Goal: Task Accomplishment & Management: Use online tool/utility

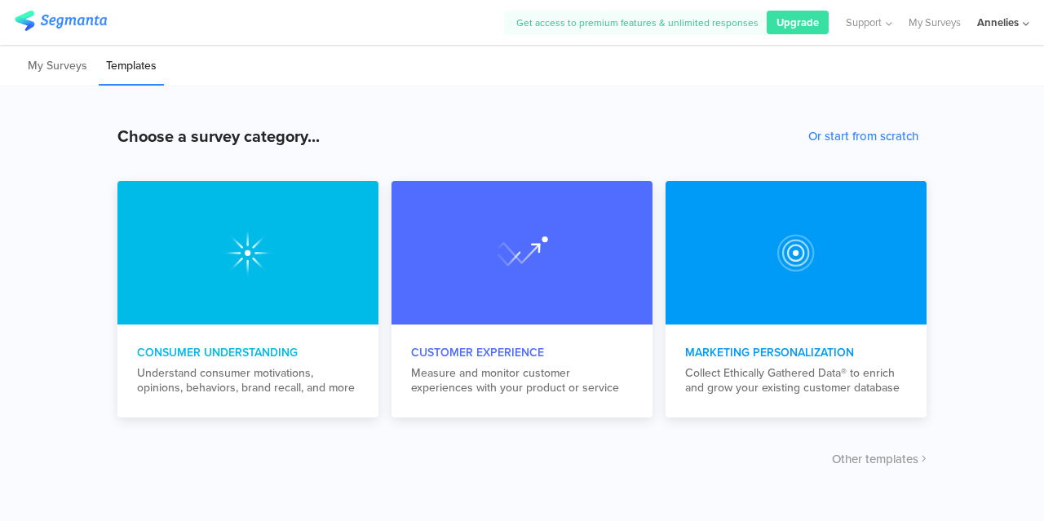
click at [1007, 27] on div "Annelies" at bounding box center [998, 22] width 42 height 15
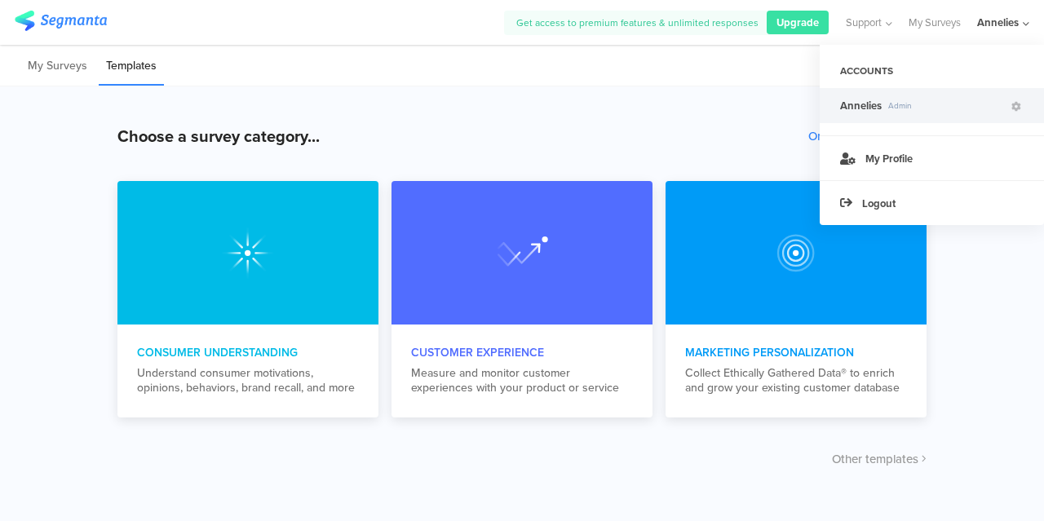
click at [699, 108] on div "Choose a survey category... Or start from scratch Consumer Understanding Unders…" at bounding box center [522, 303] width 1044 height 435
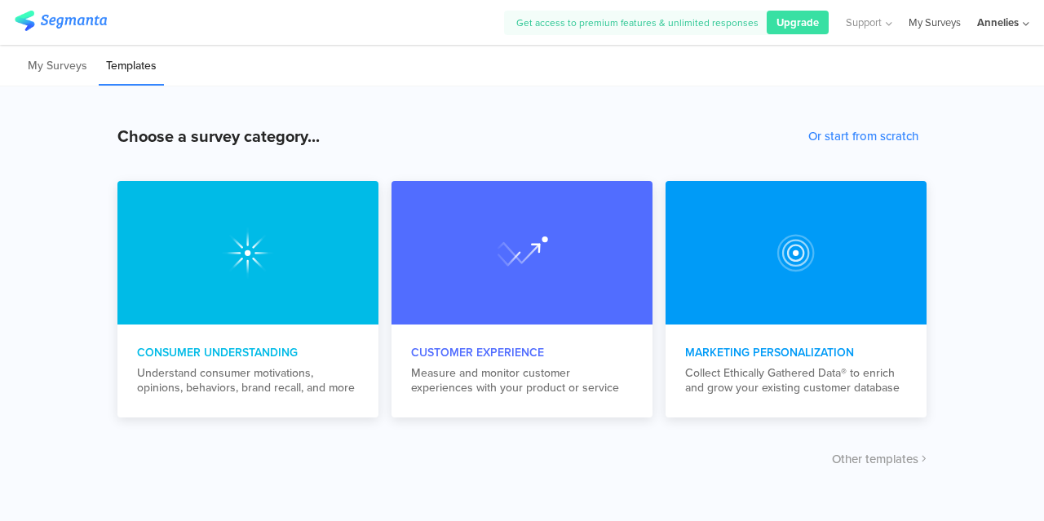
click at [927, 24] on link "My Surveys" at bounding box center [934, 22] width 52 height 45
click at [41, 67] on li "My Surveys" at bounding box center [57, 66] width 74 height 38
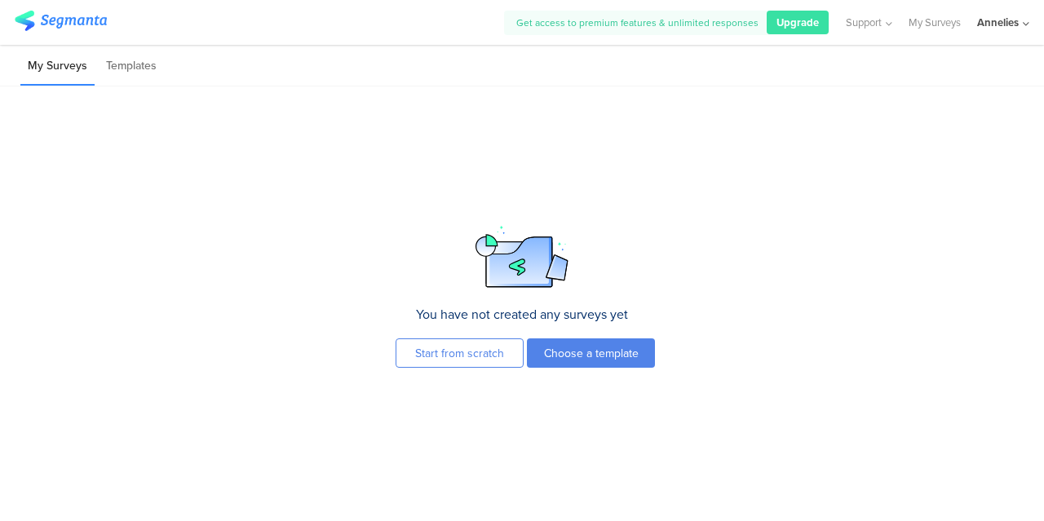
click at [992, 19] on div "Annelies" at bounding box center [998, 22] width 42 height 15
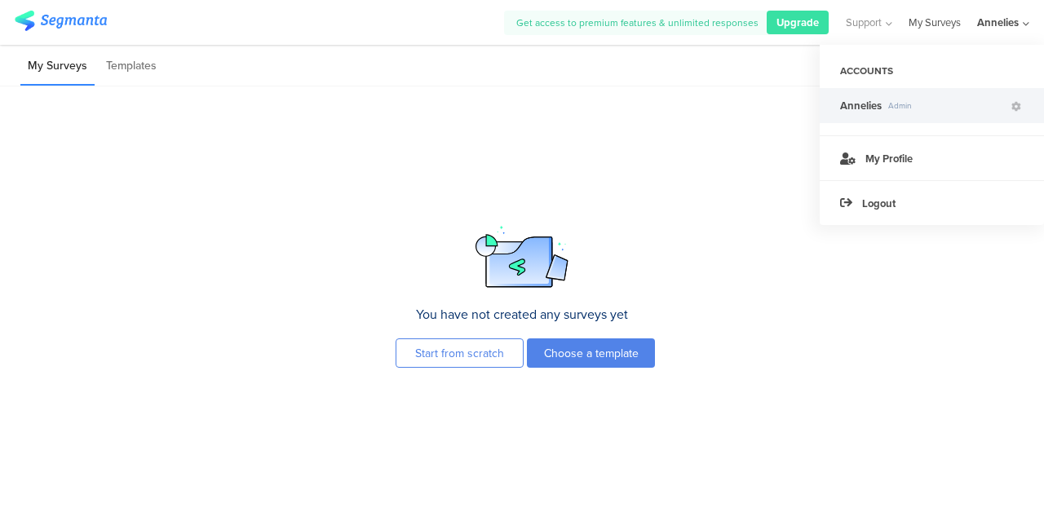
click at [952, 25] on link "My Surveys" at bounding box center [934, 22] width 52 height 45
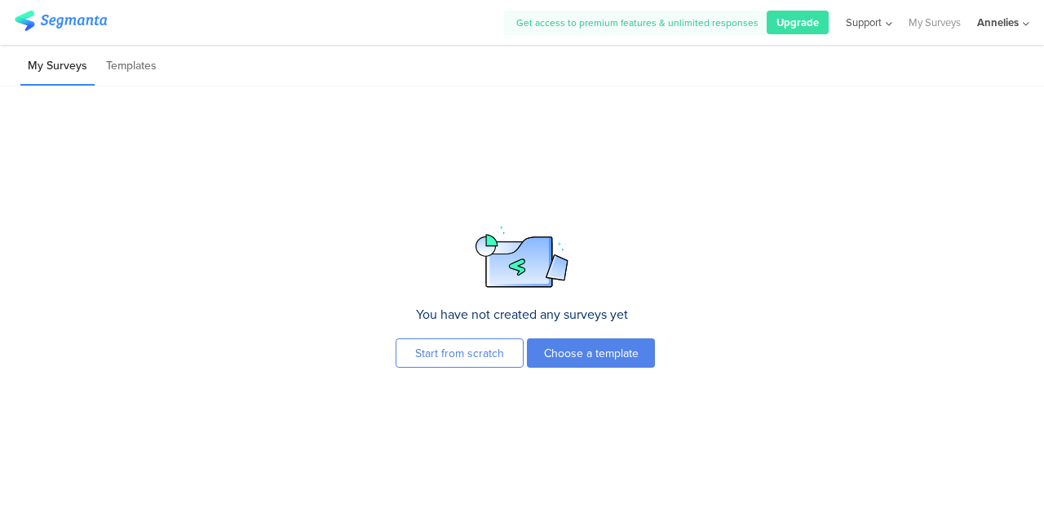
click at [871, 28] on span "Support" at bounding box center [863, 22] width 36 height 15
click at [845, 239] on div "You have not created any surveys yet Start from scratch Choose a template To cr…" at bounding box center [522, 303] width 1044 height 435
click at [117, 56] on li "Templates" at bounding box center [131, 66] width 65 height 38
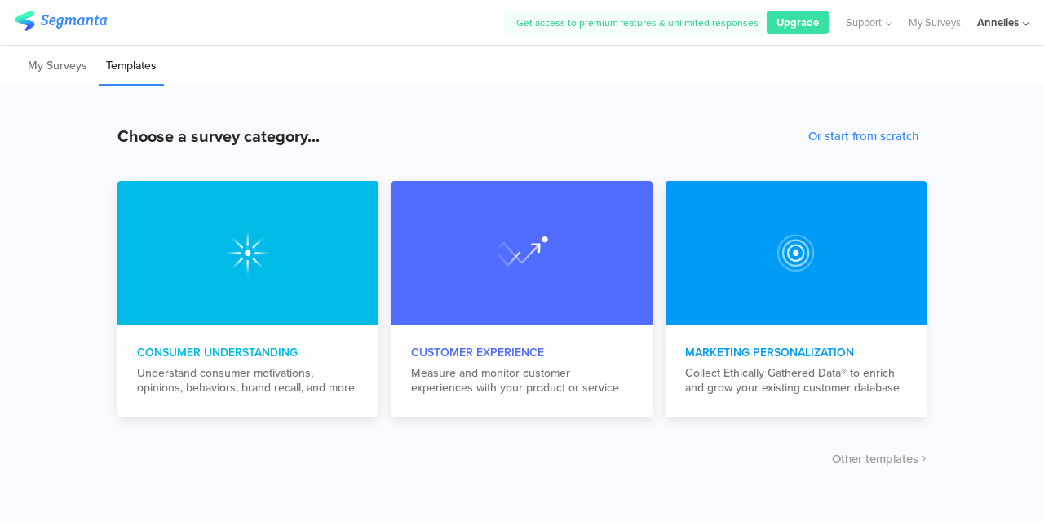
click at [1011, 24] on div "Annelies" at bounding box center [998, 22] width 42 height 15
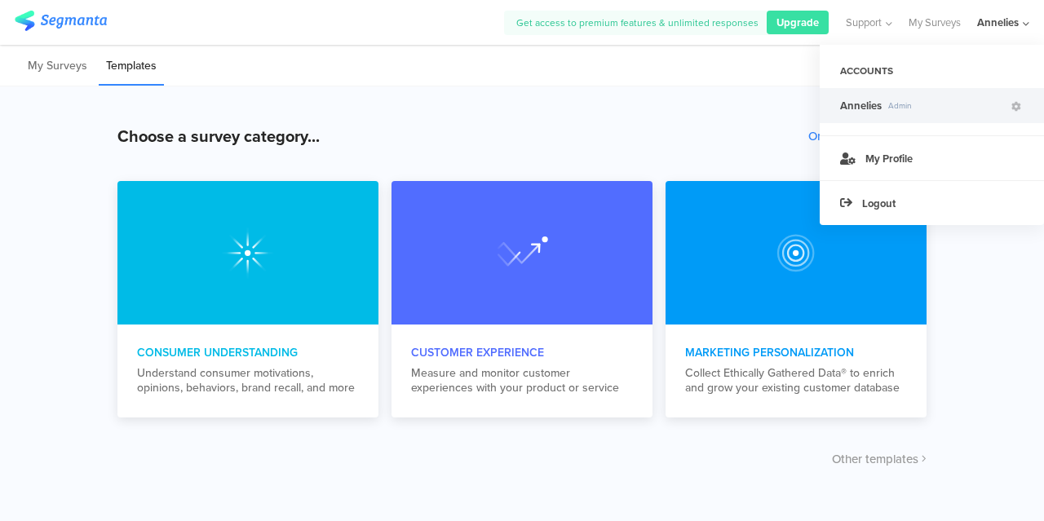
click at [990, 273] on div "Choose a survey category... Or start from scratch Consumer Understanding Unders…" at bounding box center [522, 303] width 1044 height 435
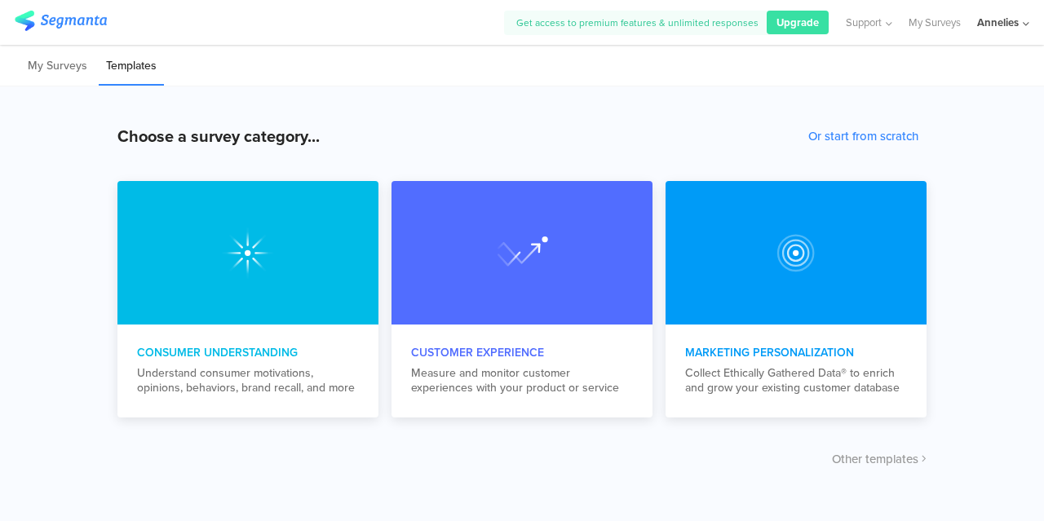
click at [1009, 29] on div "Annelies" at bounding box center [998, 22] width 42 height 15
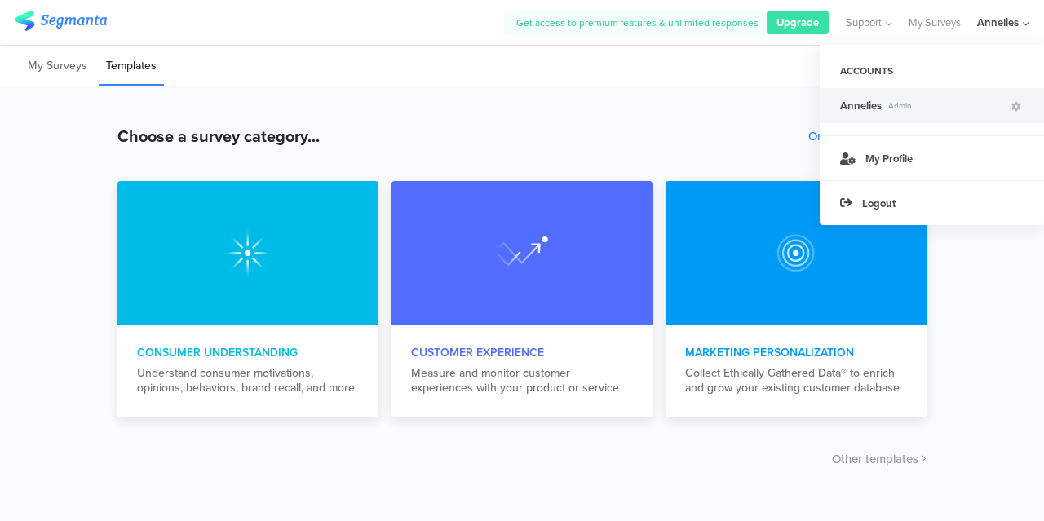
click at [685, 78] on div "My Surveys Templates" at bounding box center [522, 66] width 1044 height 42
